Goal: Task Accomplishment & Management: Use online tool/utility

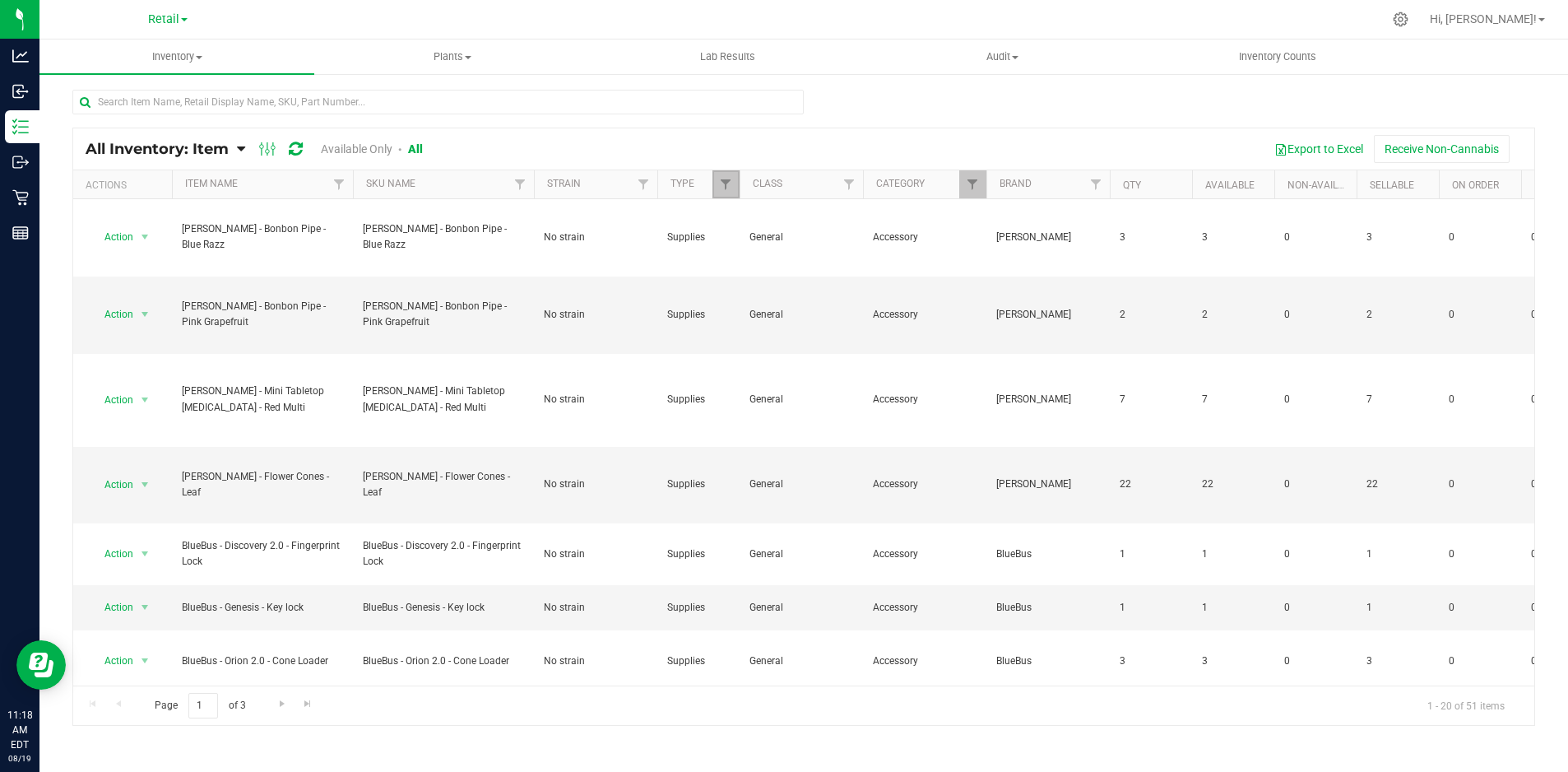
click at [734, 179] on link "Filter" at bounding box center [725, 184] width 27 height 28
click at [734, 256] on input "Select All" at bounding box center [734, 254] width 11 height 11
checkbox input "true"
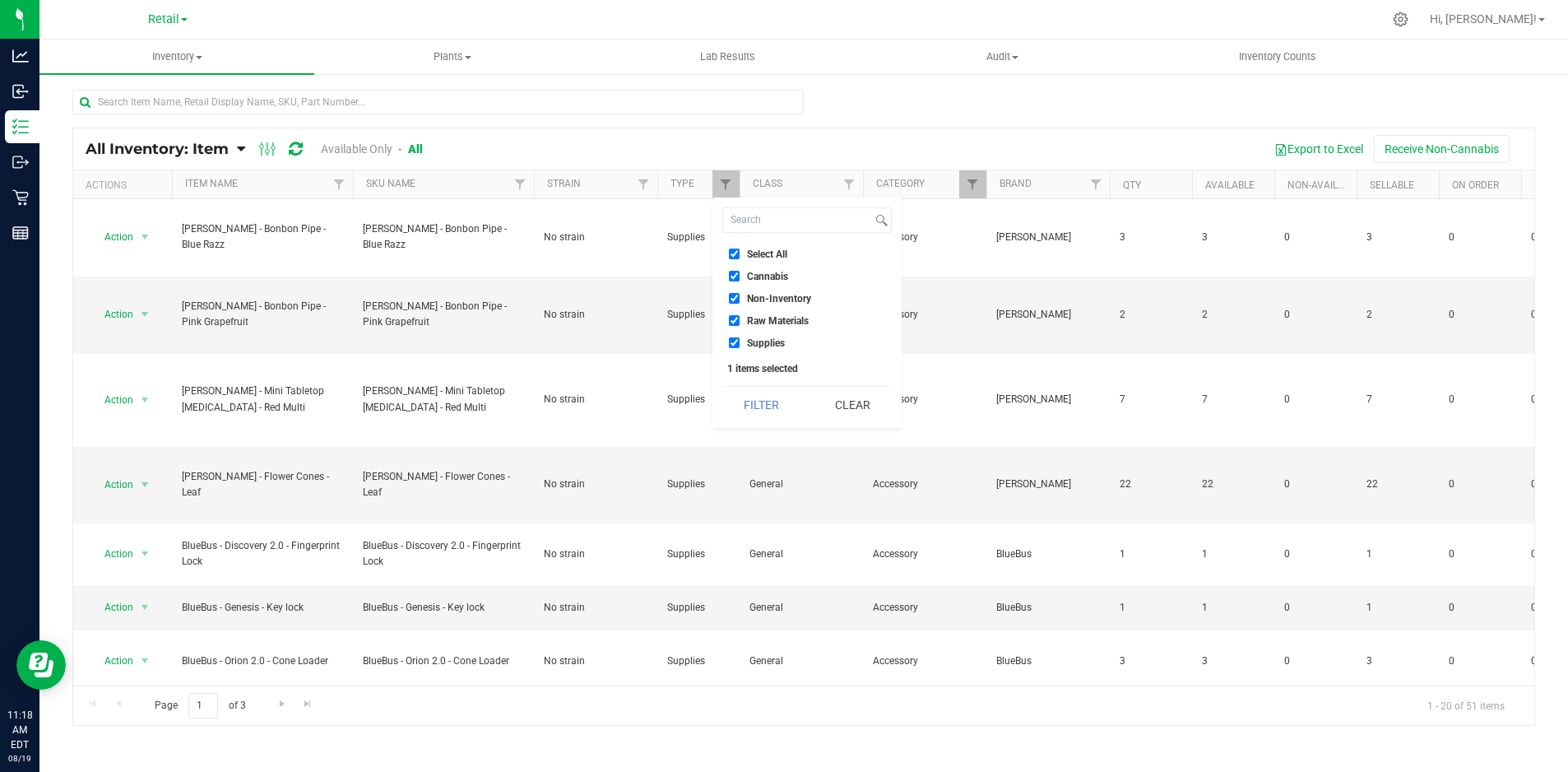
checkbox input "true"
click at [732, 252] on input "Select All" at bounding box center [734, 254] width 11 height 11
checkbox input "false"
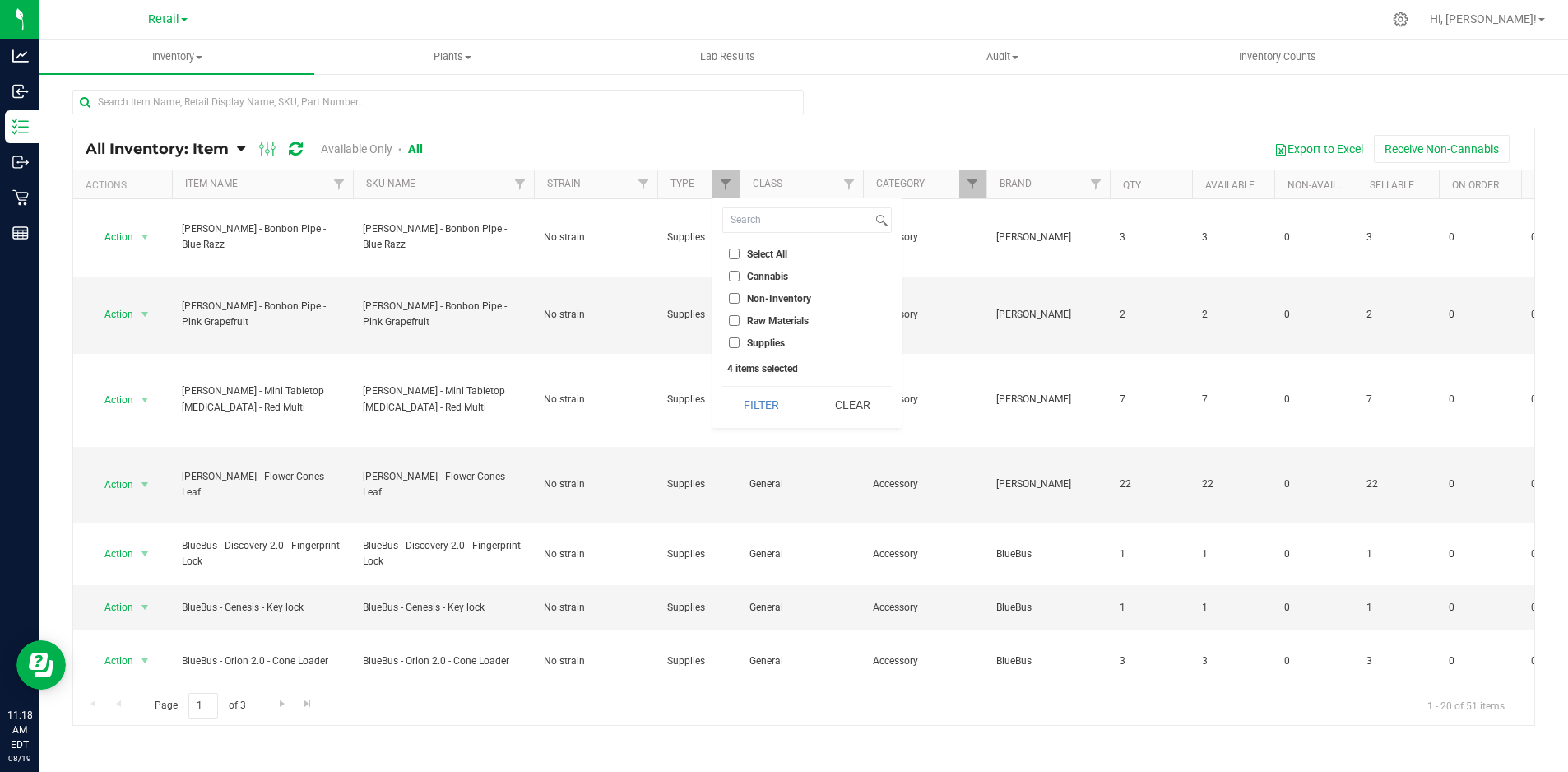
checkbox input "false"
click at [737, 273] on input "Cannabis" at bounding box center [734, 276] width 11 height 11
checkbox input "true"
click at [772, 410] on button "Filter" at bounding box center [762, 405] width 79 height 36
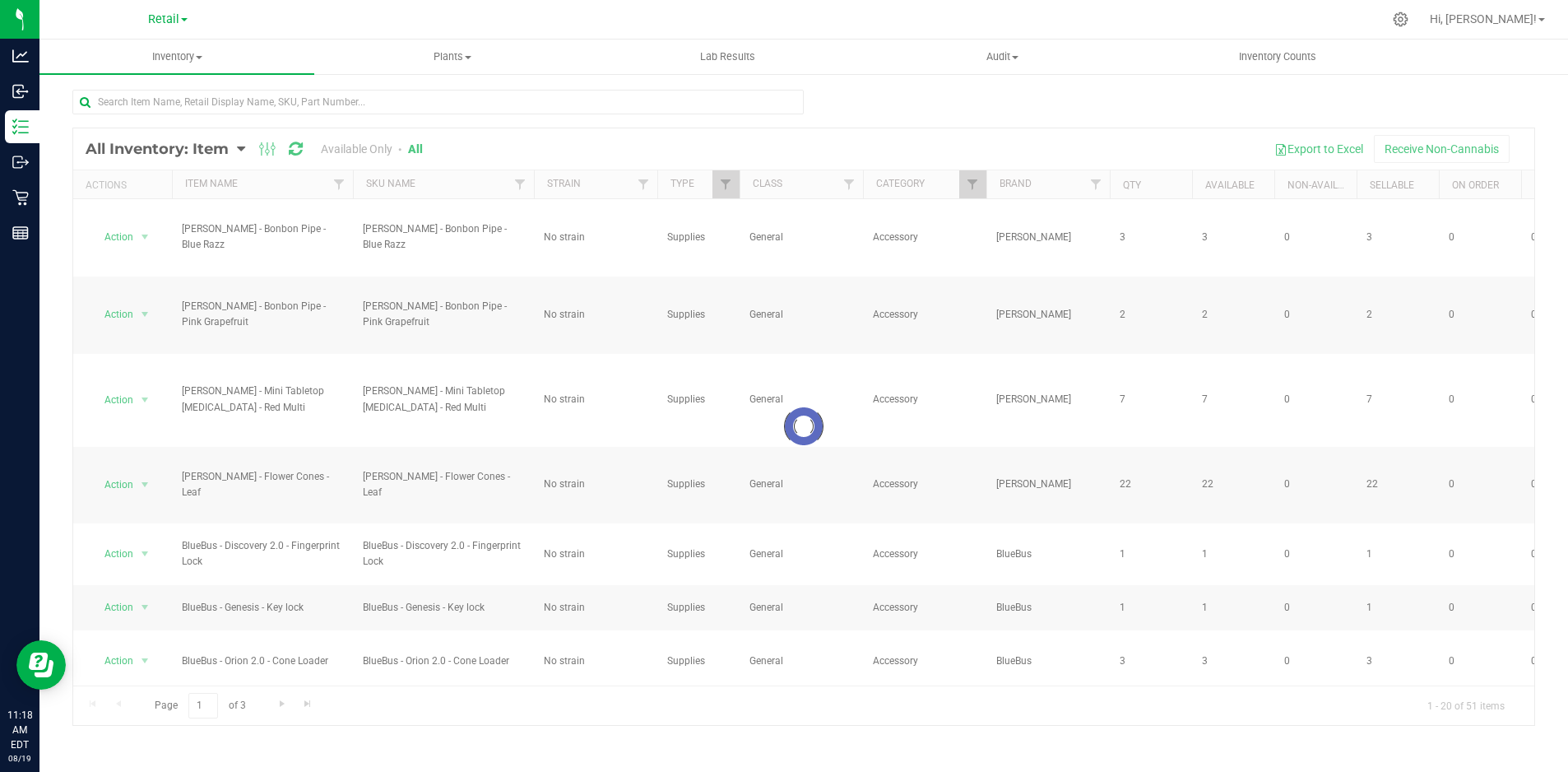
checkbox input "true"
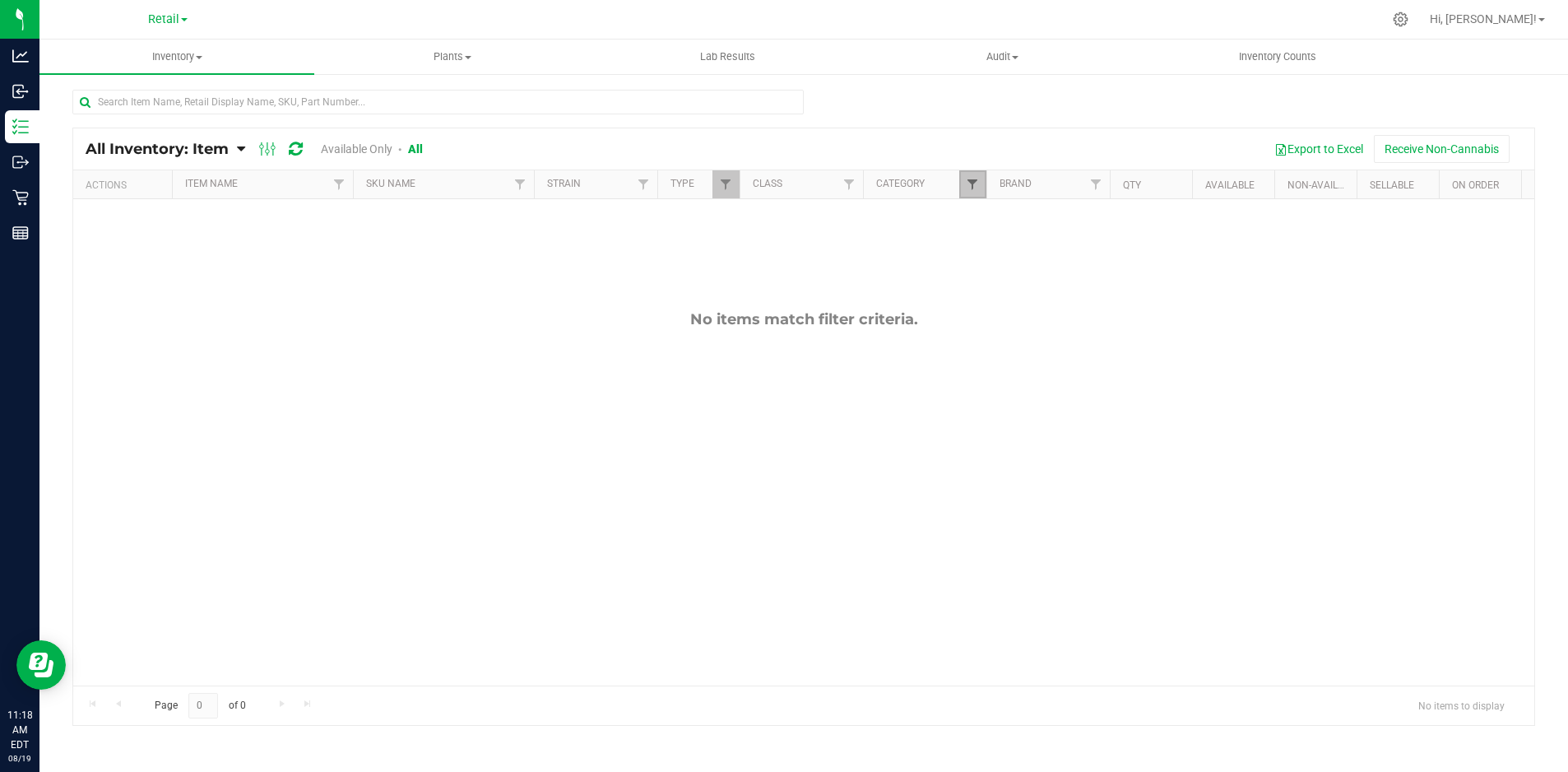
click at [967, 181] on span "Filter" at bounding box center [972, 184] width 13 height 13
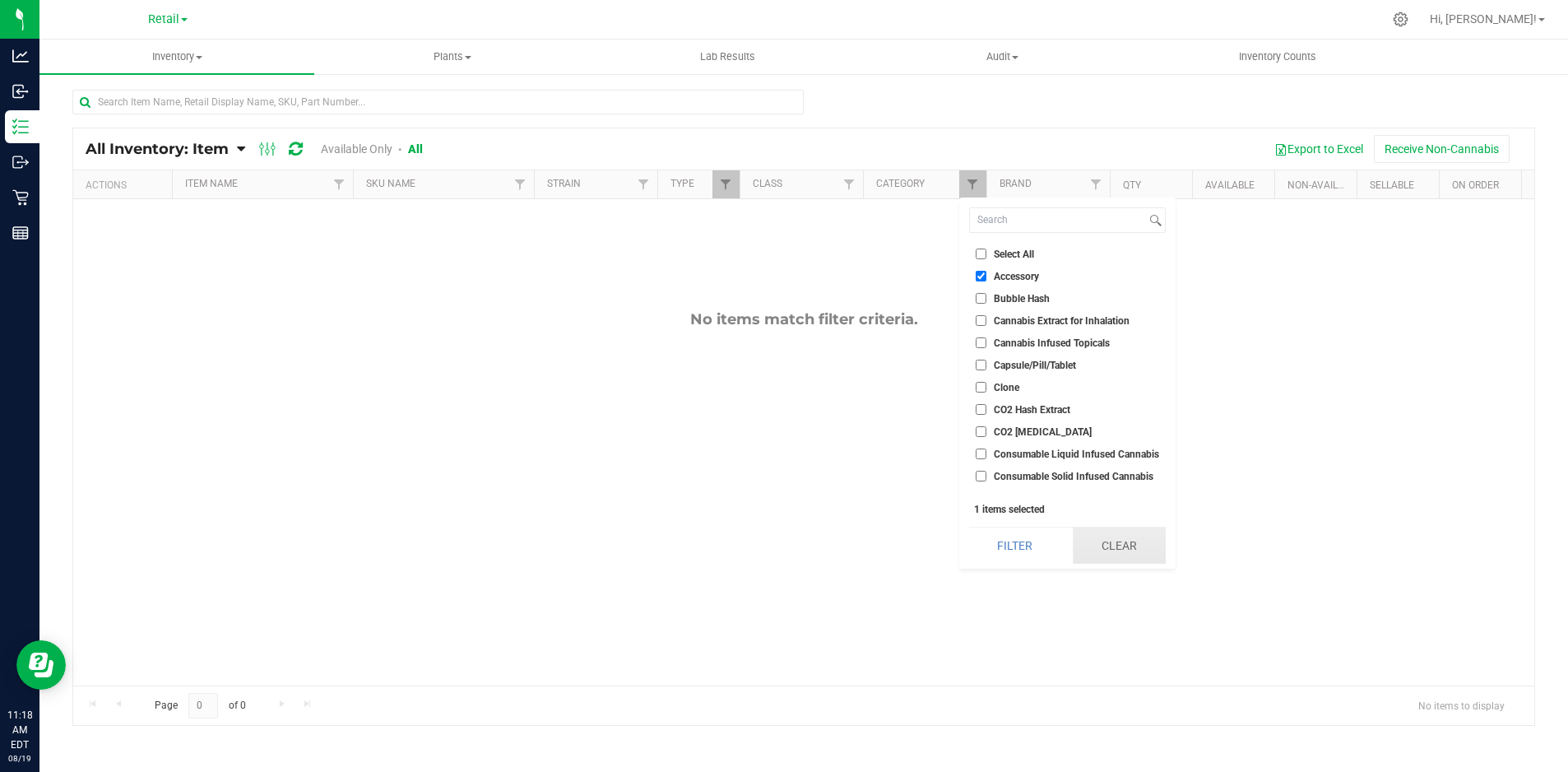
click at [1152, 546] on button "Clear" at bounding box center [1119, 546] width 93 height 36
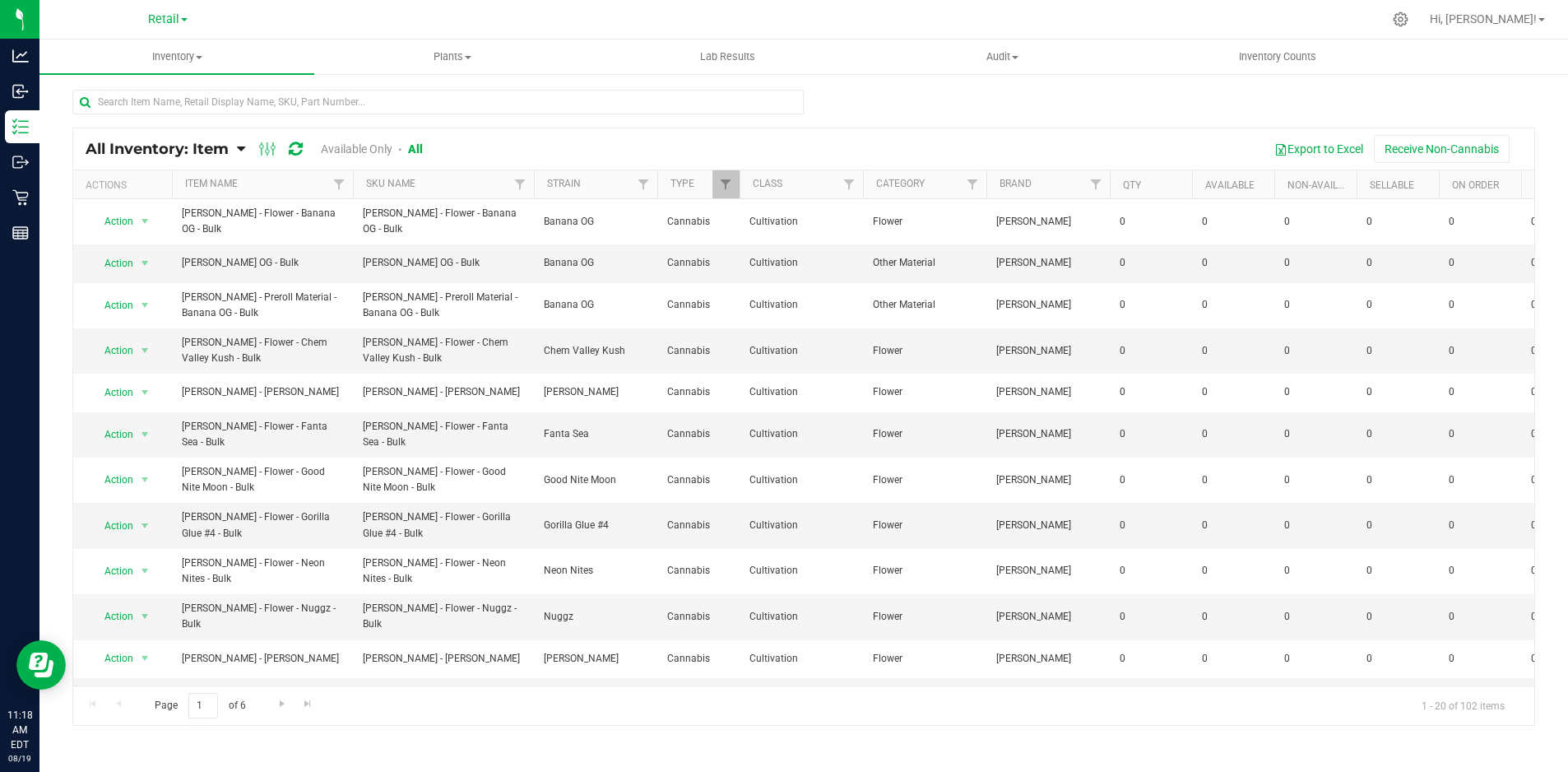
click at [361, 142] on link "Available Only" at bounding box center [356, 149] width 72 height 13
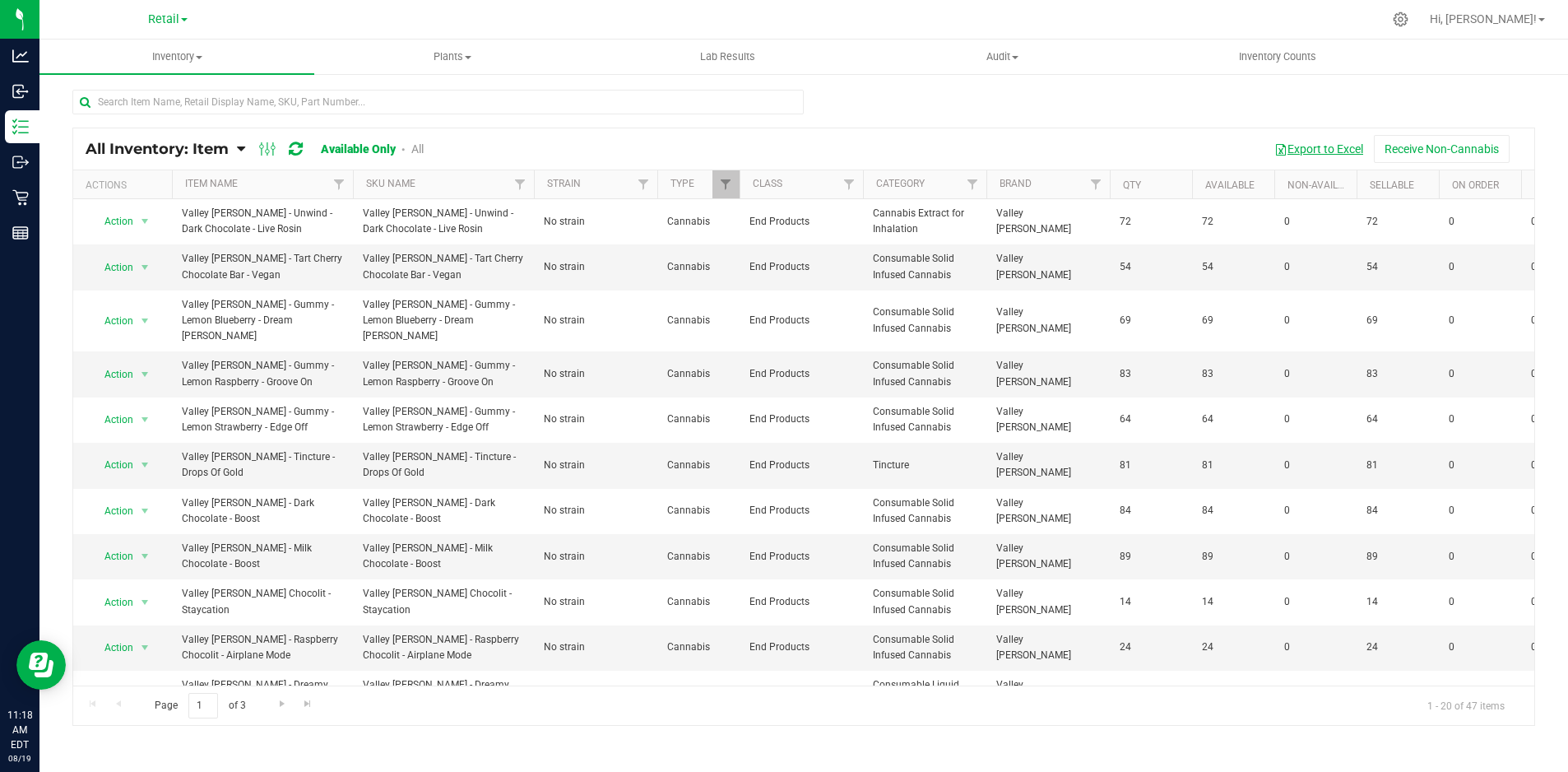
click at [1304, 140] on button "Export to Excel" at bounding box center [1318, 149] width 110 height 28
